Goal: Transaction & Acquisition: Obtain resource

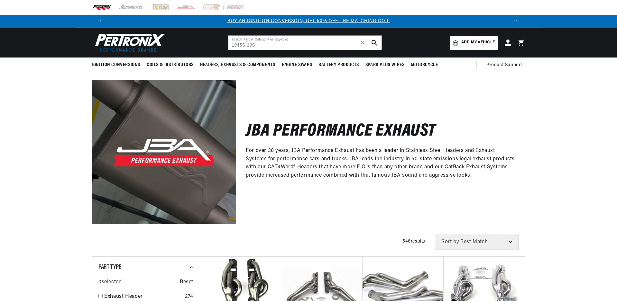
type input "1945S-1JS"
click at [374, 44] on use "search button" at bounding box center [373, 42] width 5 height 5
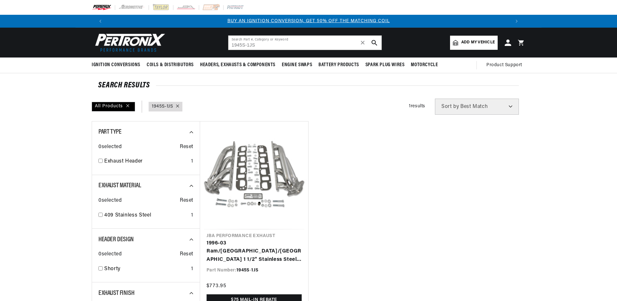
type input "1945S-1JS"
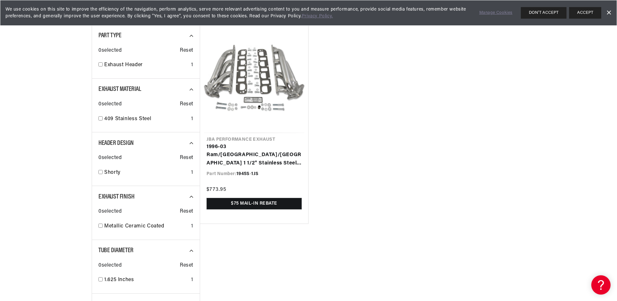
scroll to position [0, 401]
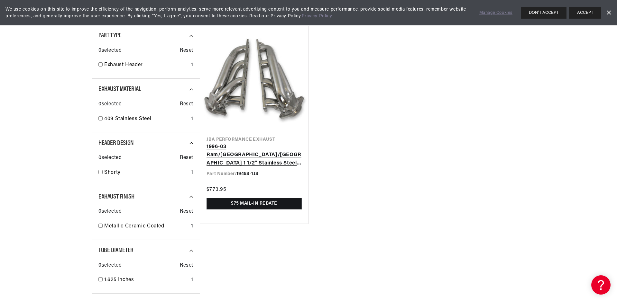
click at [239, 143] on link "1996-03 Ram/[GEOGRAPHIC_DATA]/[GEOGRAPHIC_DATA] 1 1/2" Stainless Steel Shorty H…" at bounding box center [253, 155] width 95 height 25
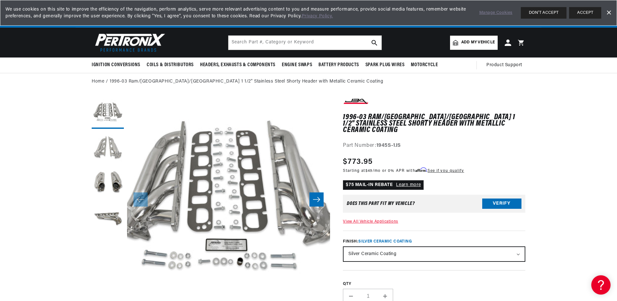
click at [103, 147] on button "Load image 2 in gallery view" at bounding box center [108, 148] width 32 height 32
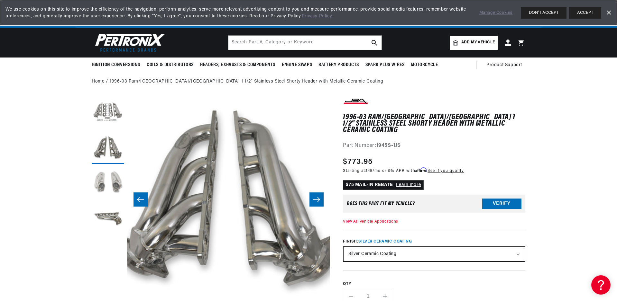
scroll to position [0, 401]
click at [102, 188] on button "Load image 3 in gallery view" at bounding box center [108, 184] width 32 height 32
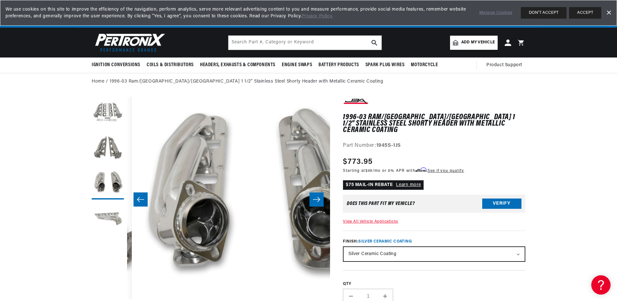
scroll to position [0, 406]
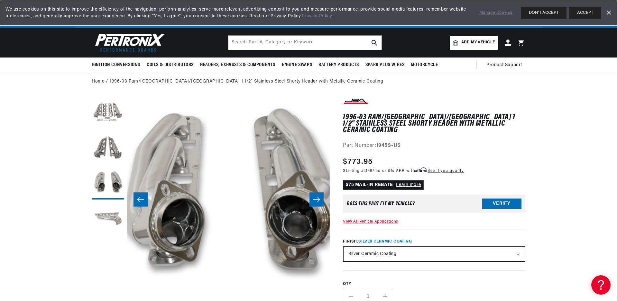
click at [109, 220] on button "Load image 4 in gallery view" at bounding box center [108, 219] width 32 height 32
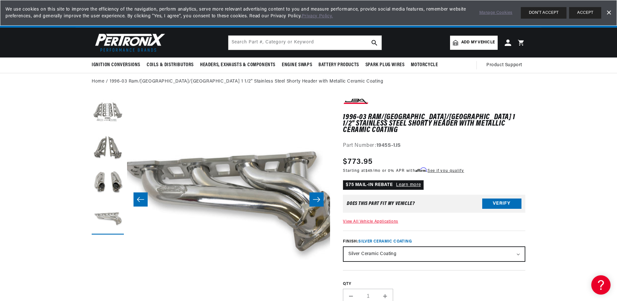
scroll to position [0, 609]
drag, startPoint x: 117, startPoint y: 214, endPoint x: 220, endPoint y: 169, distance: 112.0
click at [121, 133] on ul "Gallery Viewer" at bounding box center [108, 166] width 32 height 138
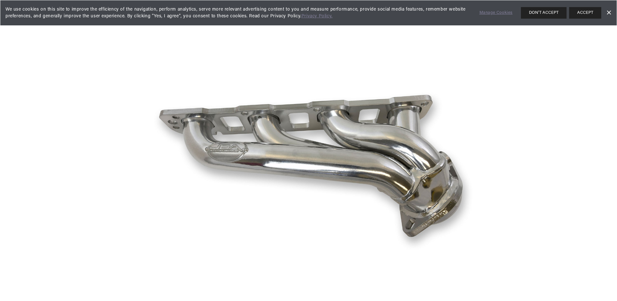
scroll to position [1086, 0]
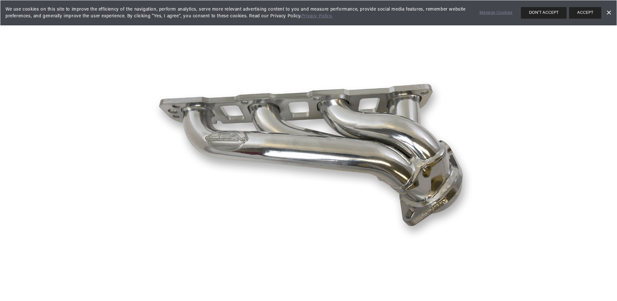
click at [607, 14] on link "Dismiss Banner" at bounding box center [609, 13] width 10 height 10
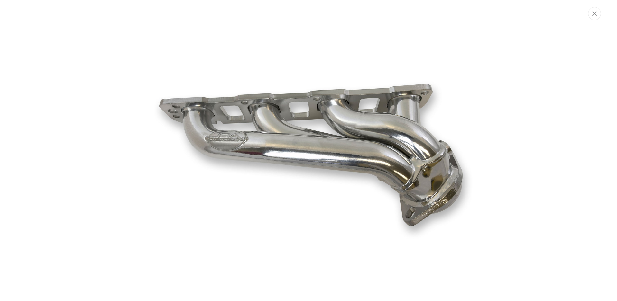
scroll to position [0, 0]
click at [596, 14] on icon "Close" at bounding box center [595, 13] width 5 height 5
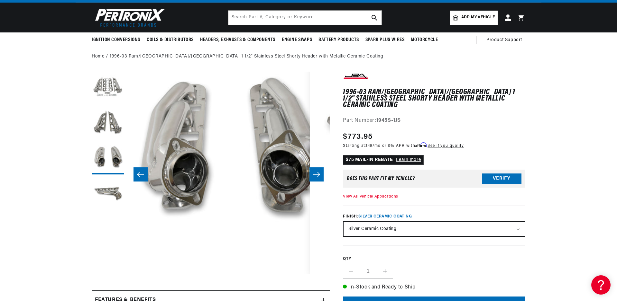
scroll to position [64, 0]
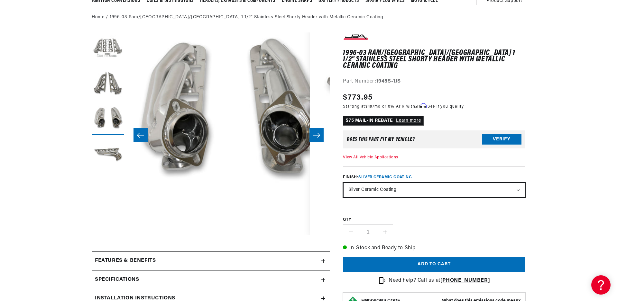
click at [377, 186] on select "Natural Stainless - out of stock Silver Ceramic Coating Titanium Ceramic Coatin…" at bounding box center [433, 190] width 181 height 14
click at [589, 153] on section "1996-03 Ram/[GEOGRAPHIC_DATA]/[GEOGRAPHIC_DATA] 1 1/2" Stainless Steel Shorty H…" at bounding box center [308, 282] width 617 height 513
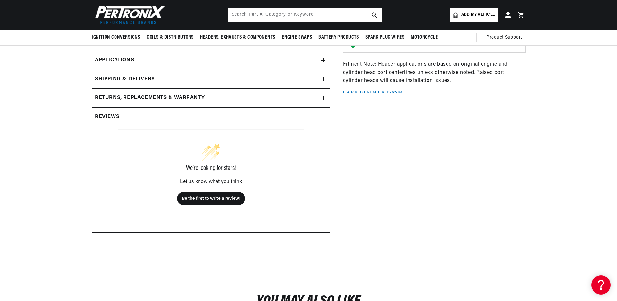
scroll to position [0, 0]
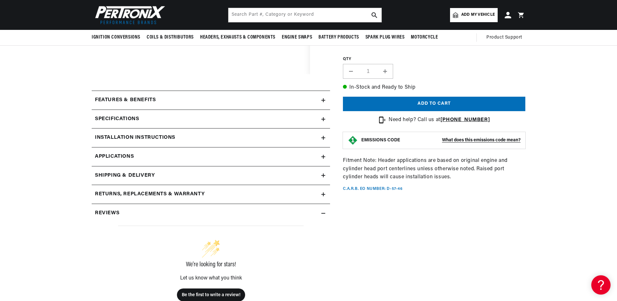
click at [322, 102] on summary "Features & Benefits" at bounding box center [211, 100] width 238 height 19
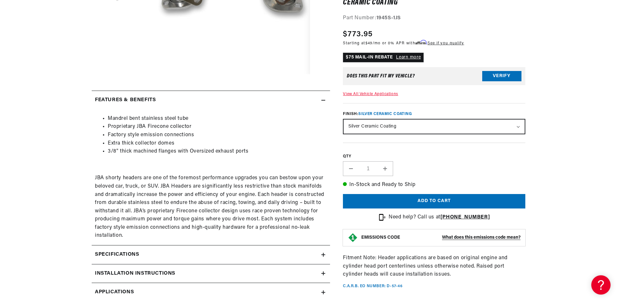
scroll to position [322, 0]
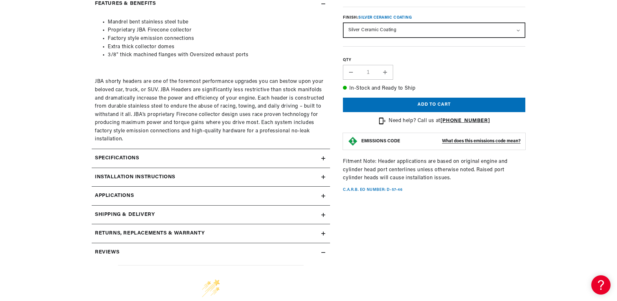
click at [152, 175] on h2 "Installation instructions" at bounding box center [135, 177] width 80 height 8
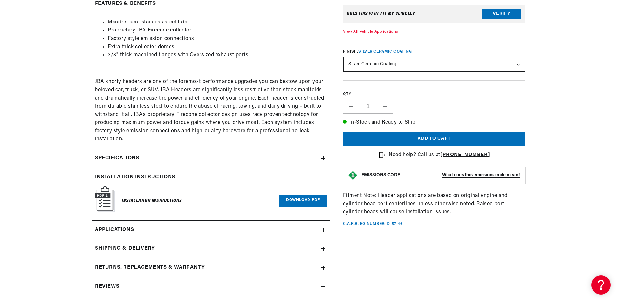
click at [298, 202] on link "Download PDF" at bounding box center [303, 201] width 48 height 12
